Goal: Task Accomplishment & Management: Complete application form

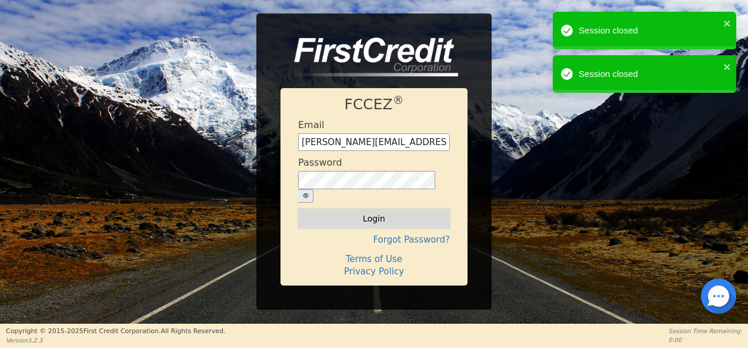
click at [370, 209] on button "Login" at bounding box center [374, 219] width 152 height 20
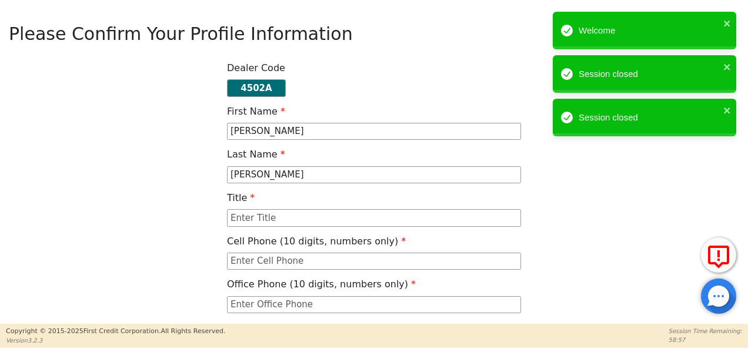
click at [120, 191] on div "Dealer Code 4502A First Name [PERSON_NAME] Last Name [PERSON_NAME] Title Cell P…" at bounding box center [374, 210] width 739 height 296
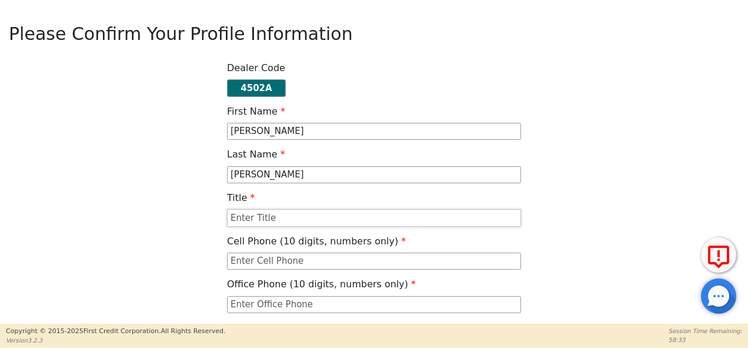
click at [259, 219] on input "text" at bounding box center [374, 218] width 294 height 18
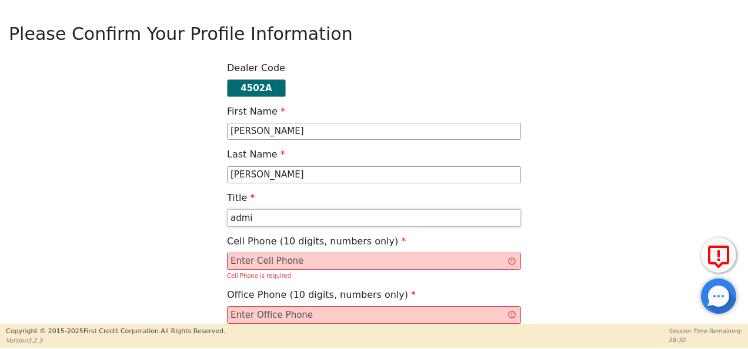
type input "admi"
type input "4697080287"
click at [257, 312] on input "text" at bounding box center [374, 315] width 294 height 18
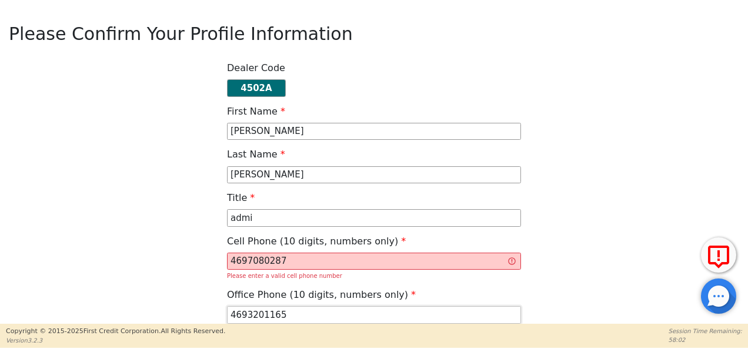
type input "4693201165"
click at [185, 273] on div "Dealer Code 4502A First Name [PERSON_NAME] Last Name [PERSON_NAME] Title admi C…" at bounding box center [374, 215] width 739 height 306
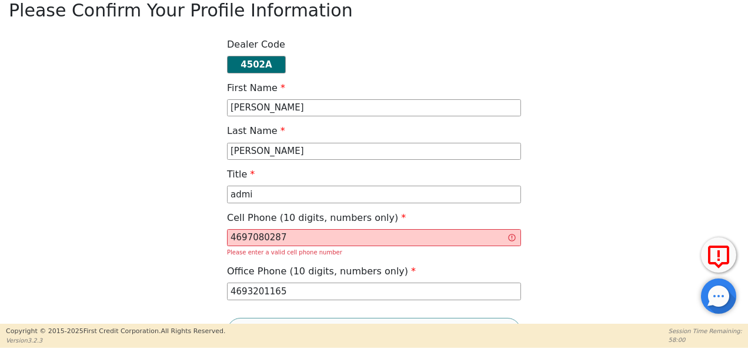
scroll to position [44, 0]
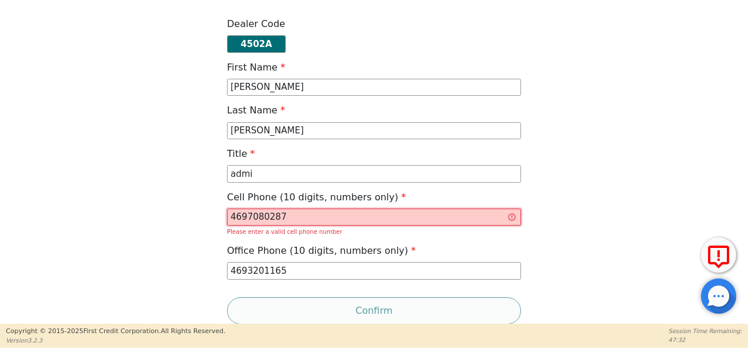
click at [283, 224] on input "4697080287" at bounding box center [374, 218] width 294 height 18
type input "4"
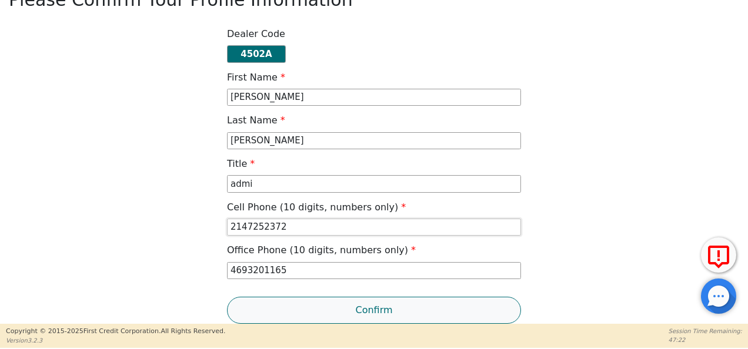
type input "2147252372"
click at [368, 309] on button "Confirm" at bounding box center [374, 310] width 294 height 27
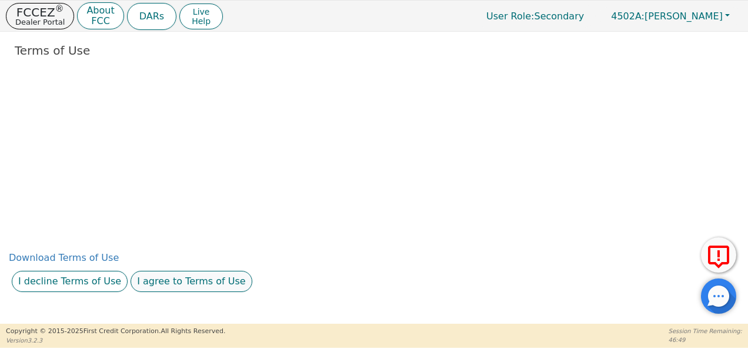
click at [151, 278] on button "I agree to Terms of Use" at bounding box center [192, 281] width 122 height 21
click at [175, 279] on button "I agree to this privacy policy" at bounding box center [229, 281] width 146 height 21
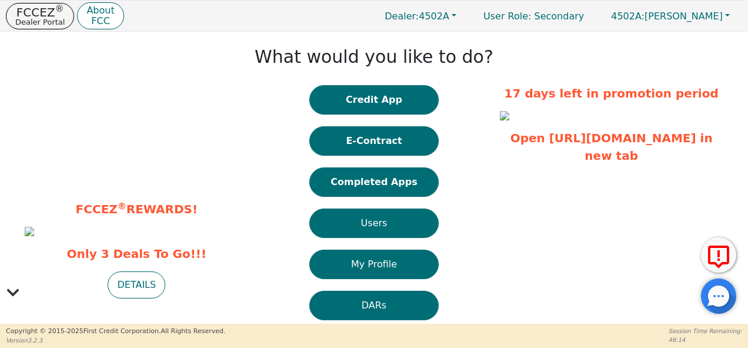
click at [465, 236] on div "What would you like to do? Credit App E-Contract Completed Apps Users My Profil…" at bounding box center [373, 226] width 239 height 377
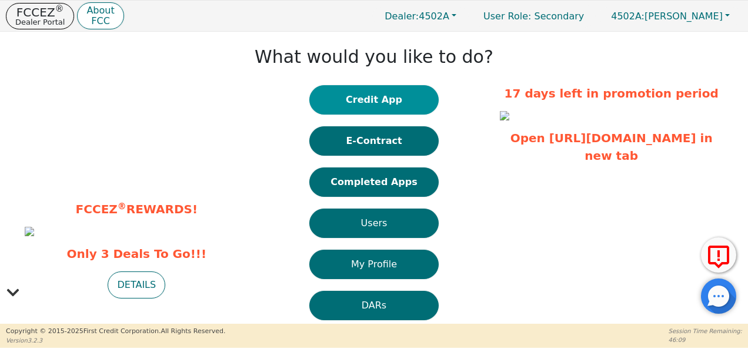
click at [369, 93] on button "Credit App" at bounding box center [373, 99] width 129 height 29
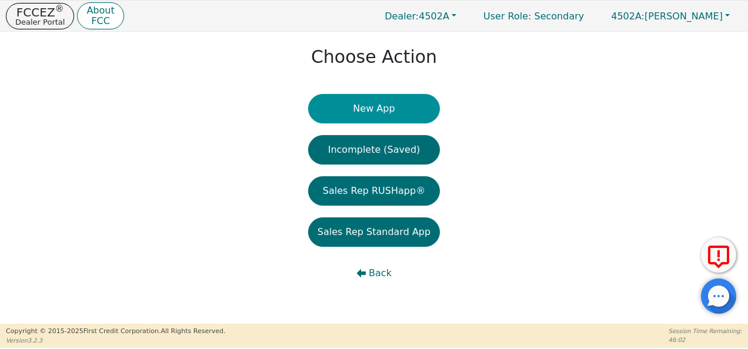
click at [371, 113] on button "New App" at bounding box center [374, 108] width 132 height 29
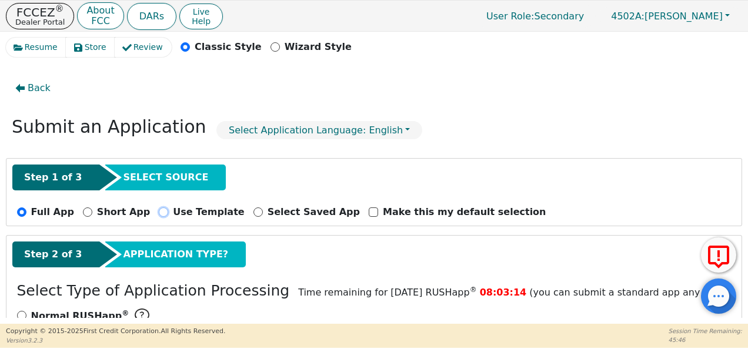
click at [159, 209] on input "Use Template" at bounding box center [163, 212] width 9 height 9
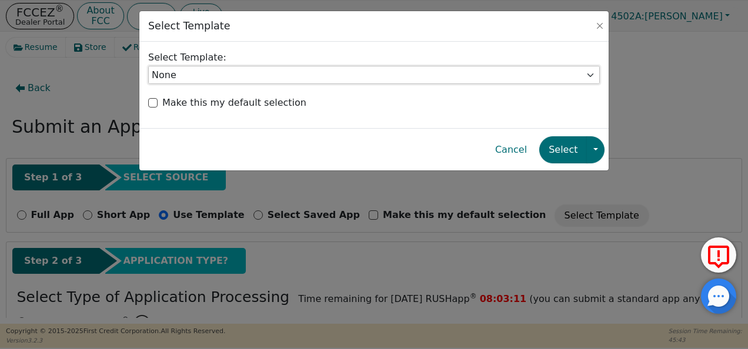
click at [595, 72] on select "None" at bounding box center [374, 75] width 452 height 18
click at [603, 20] on button "Close" at bounding box center [600, 26] width 12 height 12
radio input "false"
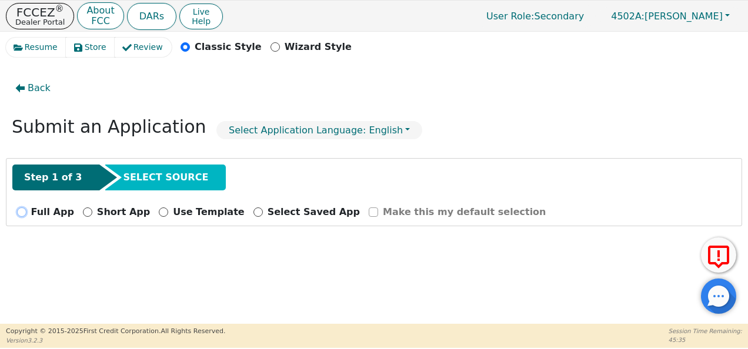
click at [19, 210] on input "Full App" at bounding box center [21, 212] width 9 height 9
radio input "true"
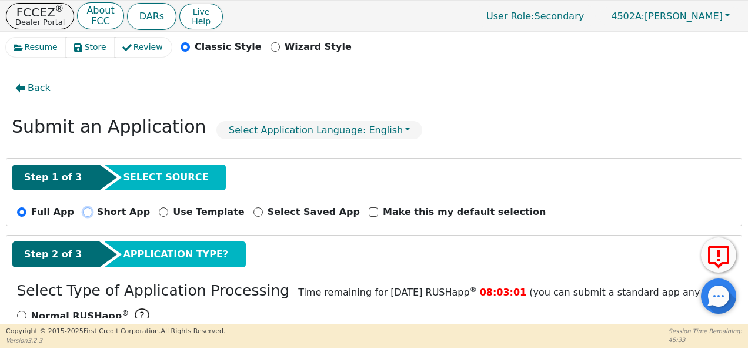
click at [83, 208] on input "Short App" at bounding box center [87, 212] width 9 height 9
radio input "true"
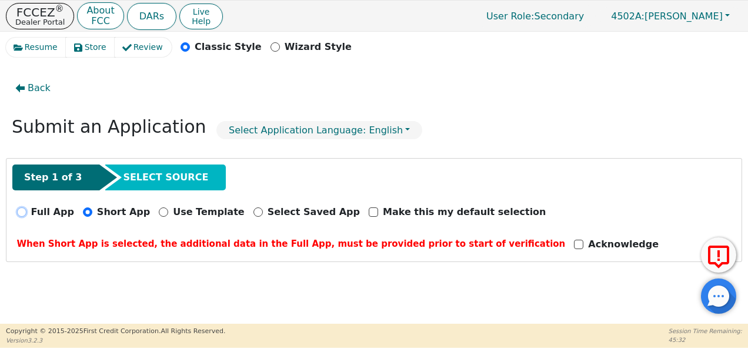
click at [19, 210] on input "Full App" at bounding box center [21, 212] width 9 height 9
radio input "true"
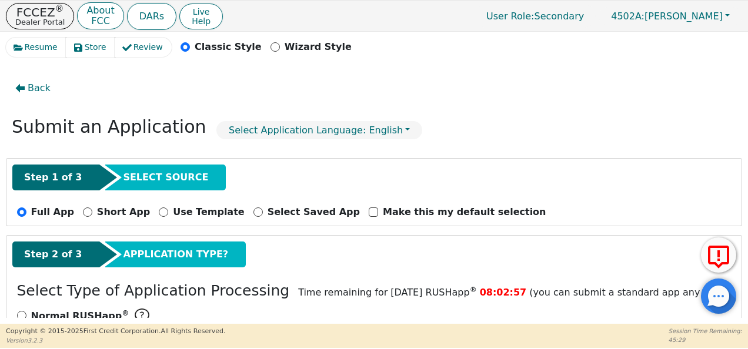
click at [263, 253] on div "Step 2 of 3 APPLICATION TYPE?" at bounding box center [373, 255] width 723 height 26
click at [24, 88] on icon "button" at bounding box center [20, 88] width 9 height 9
